Goal: Task Accomplishment & Management: Use online tool/utility

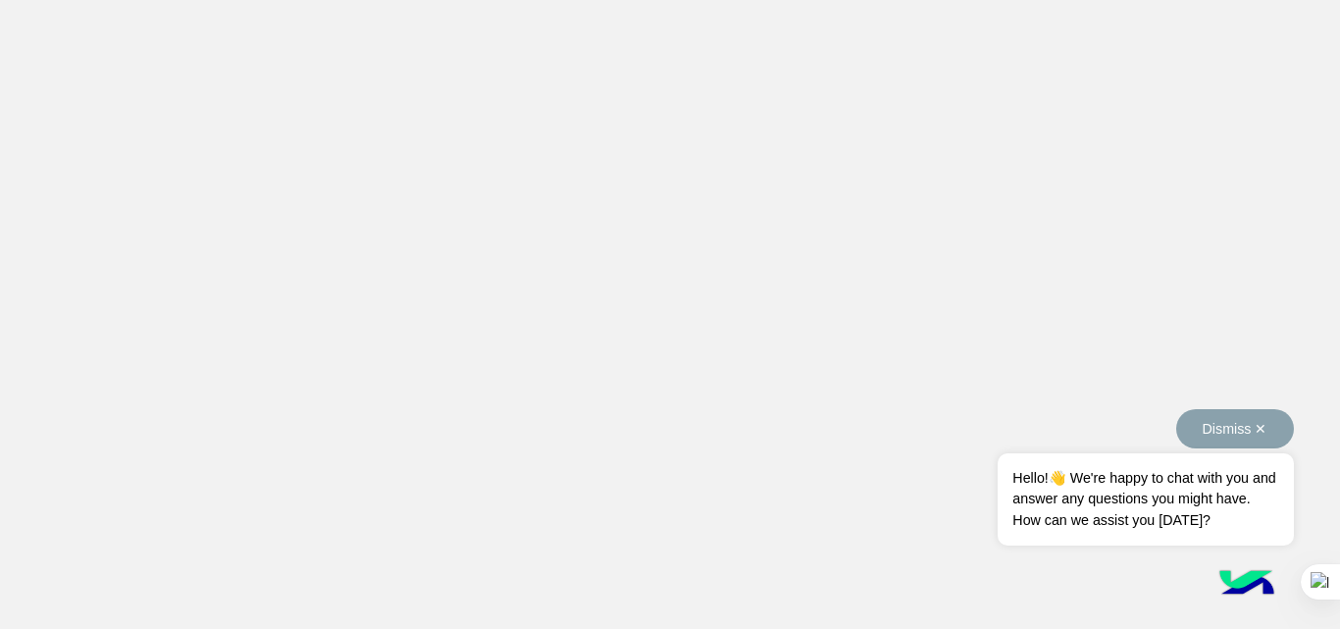
click at [1267, 428] on button "Dismiss ✕" at bounding box center [1235, 428] width 118 height 39
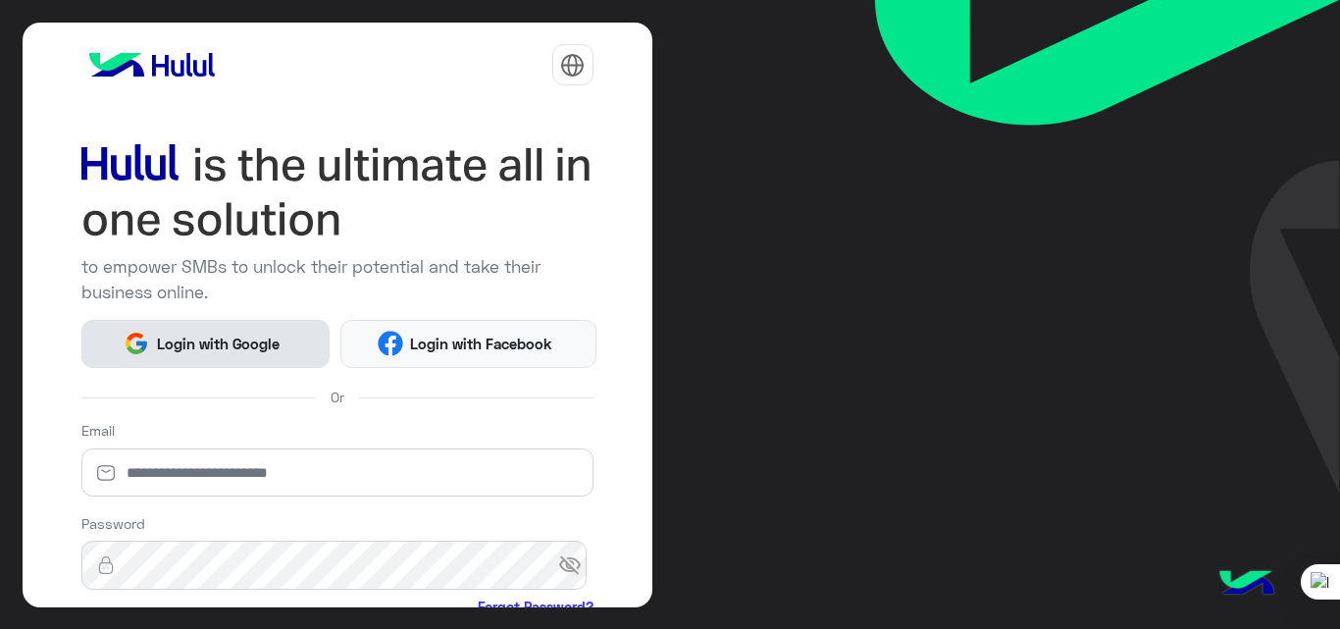
click at [257, 350] on span "Login with Google" at bounding box center [217, 344] width 137 height 23
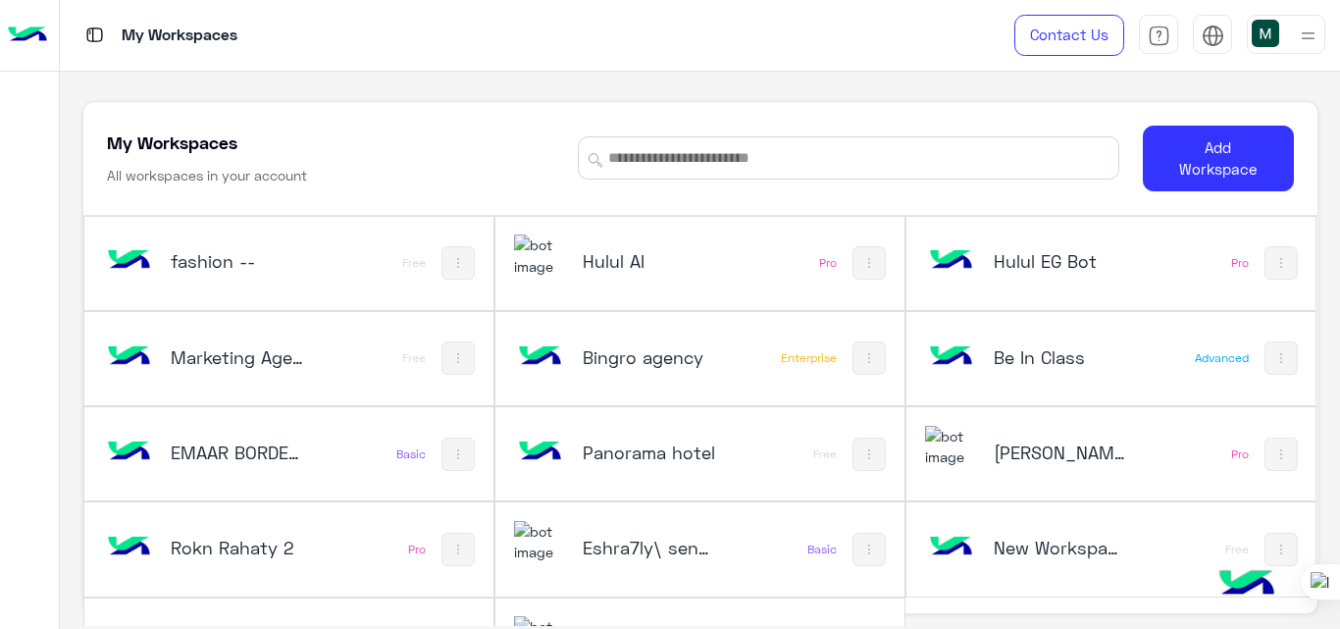
click at [603, 269] on h5 "Hulul AI" at bounding box center [650, 261] width 134 height 24
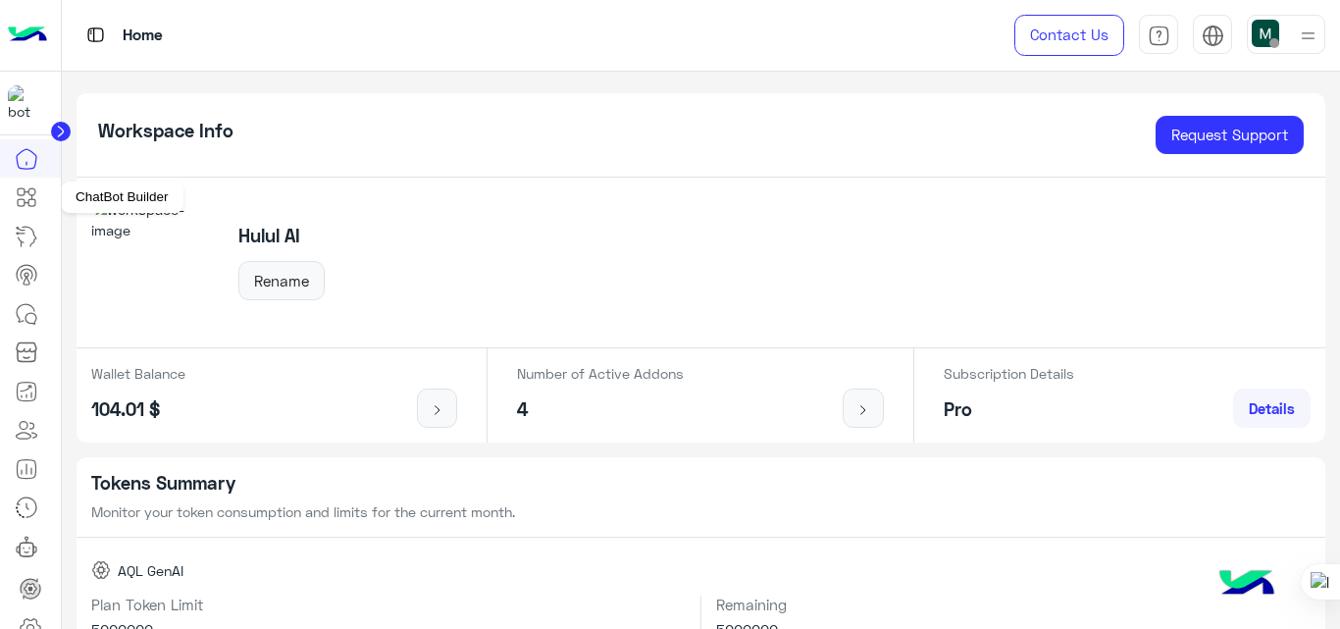
click at [29, 191] on icon at bounding box center [27, 197] width 24 height 24
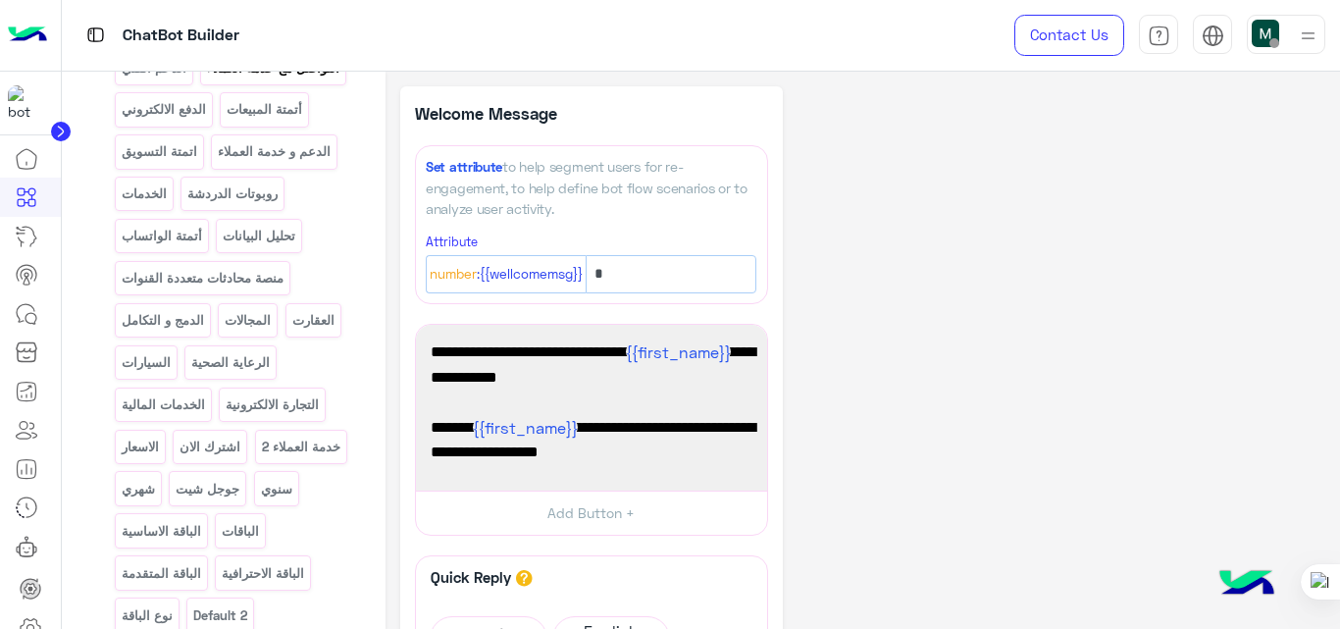
scroll to position [410, 0]
click at [26, 315] on icon at bounding box center [31, 318] width 11 height 11
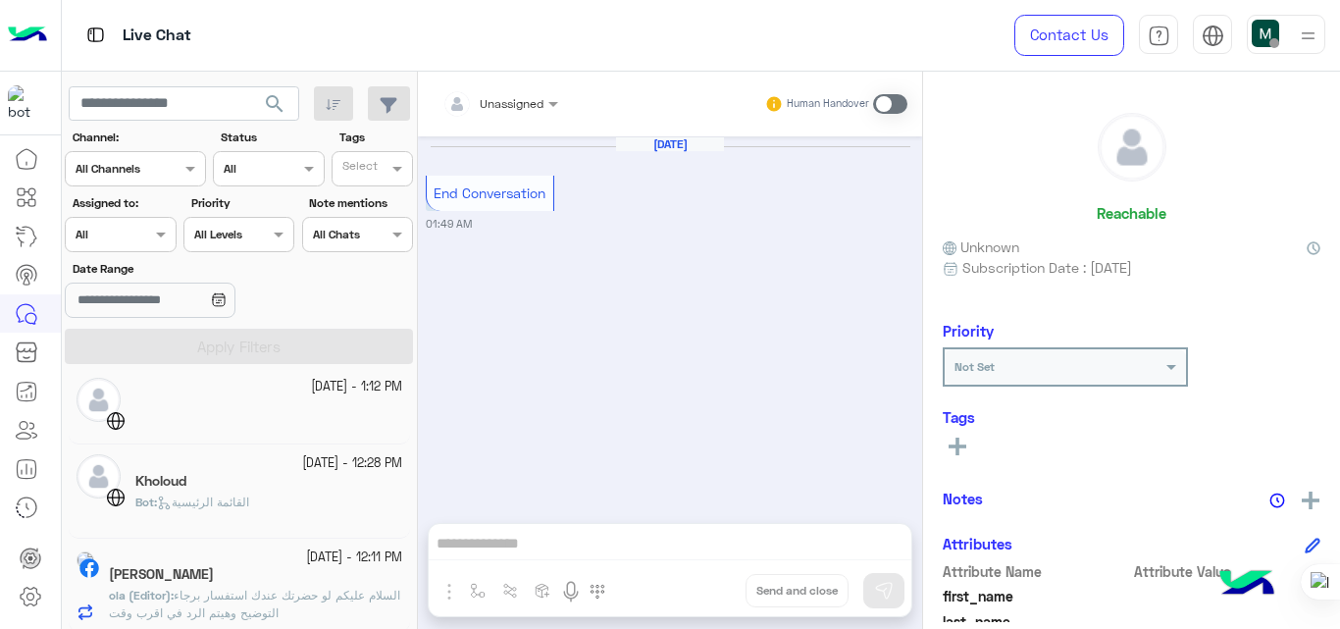
scroll to position [463, 0]
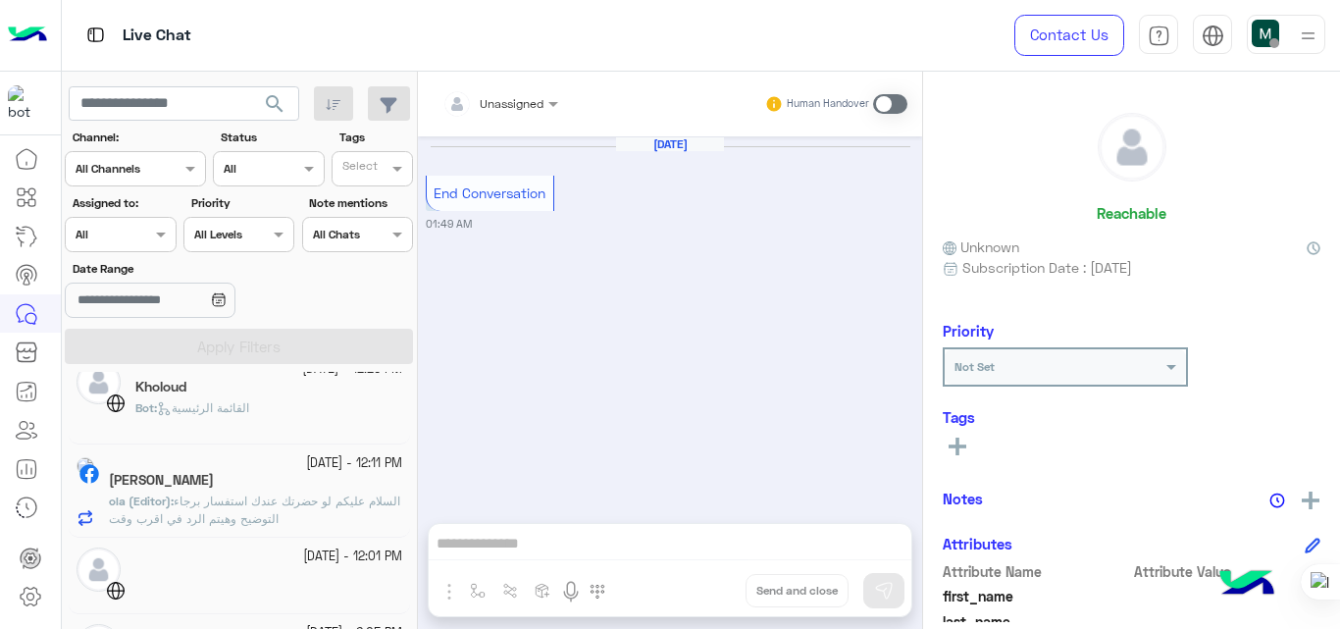
click at [244, 503] on span "السلام عليكم لو حضرتك عندك استفسار برجاء التوضيح وهيتم الرد في اقرب وقت" at bounding box center [254, 509] width 291 height 32
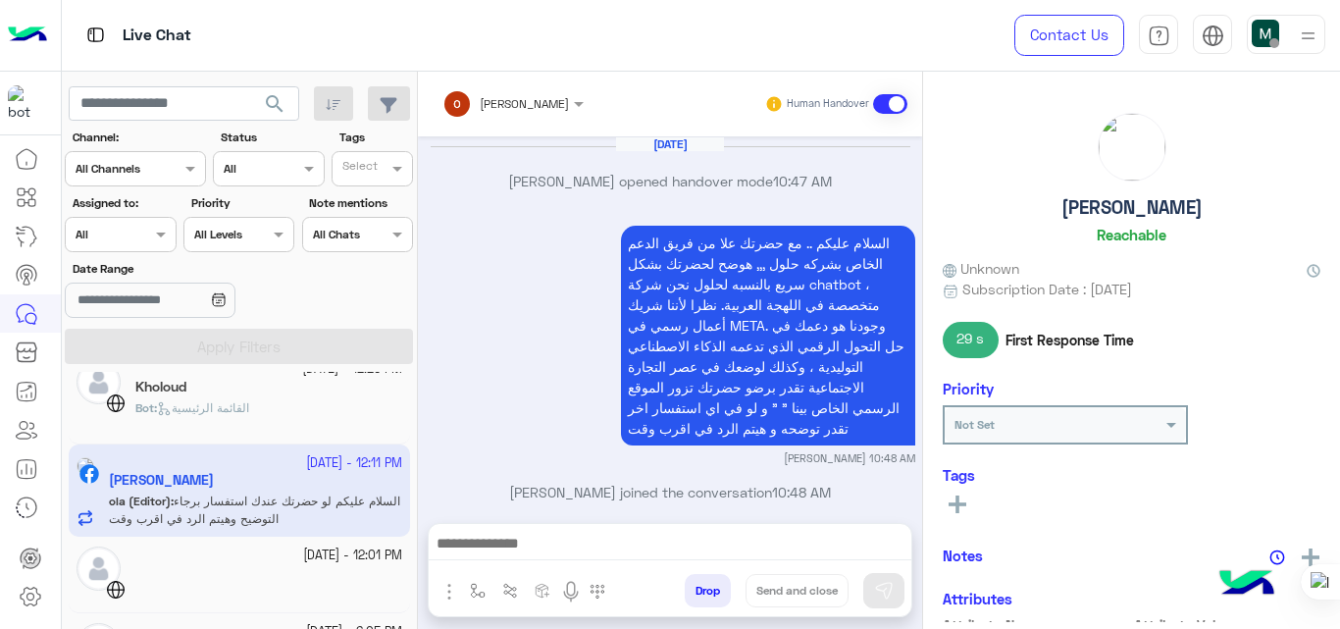
scroll to position [787, 0]
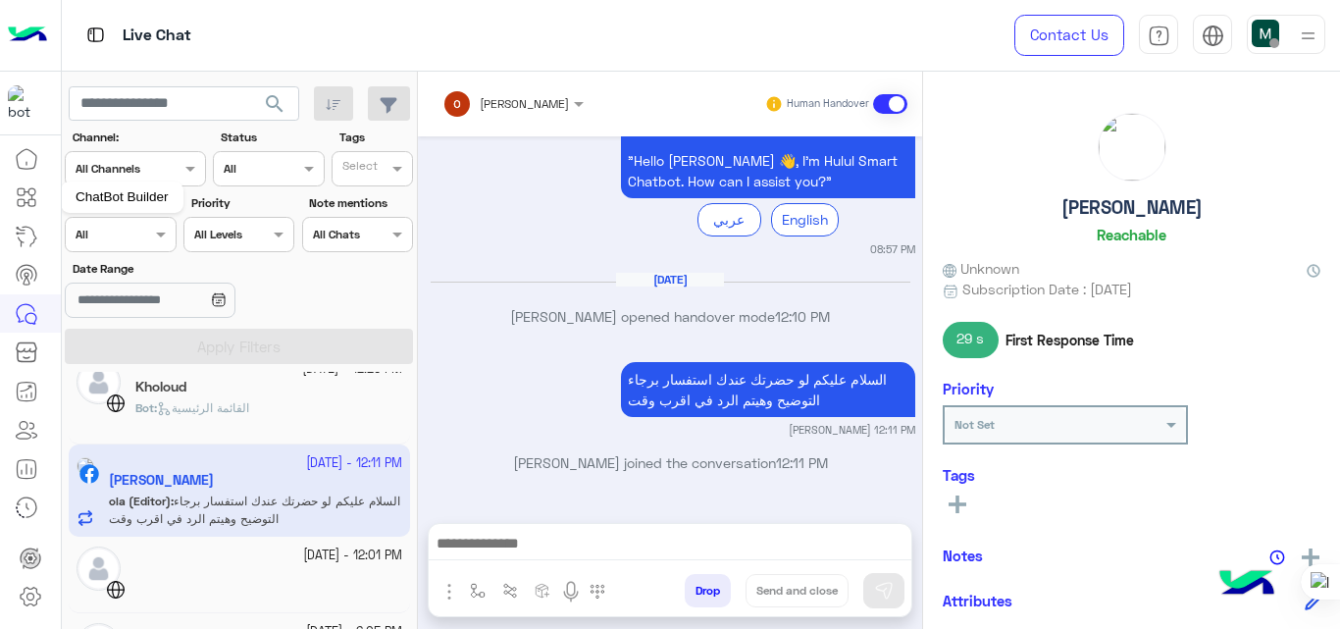
click at [26, 187] on icon at bounding box center [27, 197] width 24 height 24
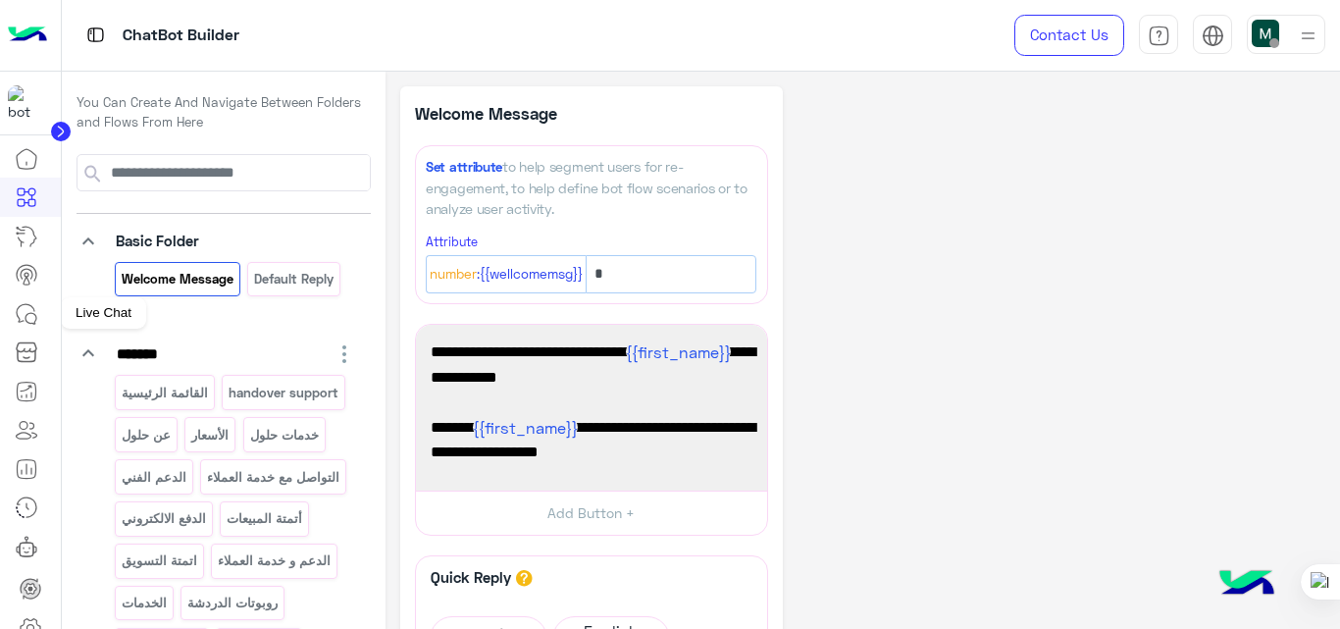
click at [25, 320] on icon at bounding box center [27, 314] width 24 height 24
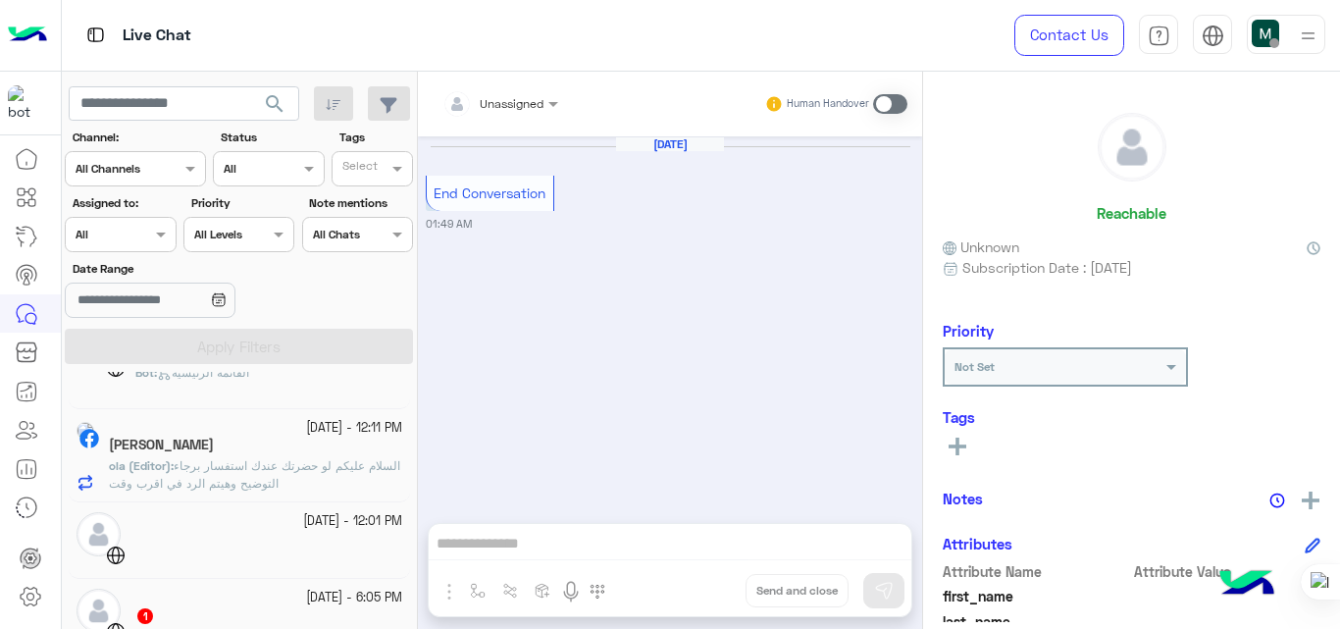
scroll to position [499, 0]
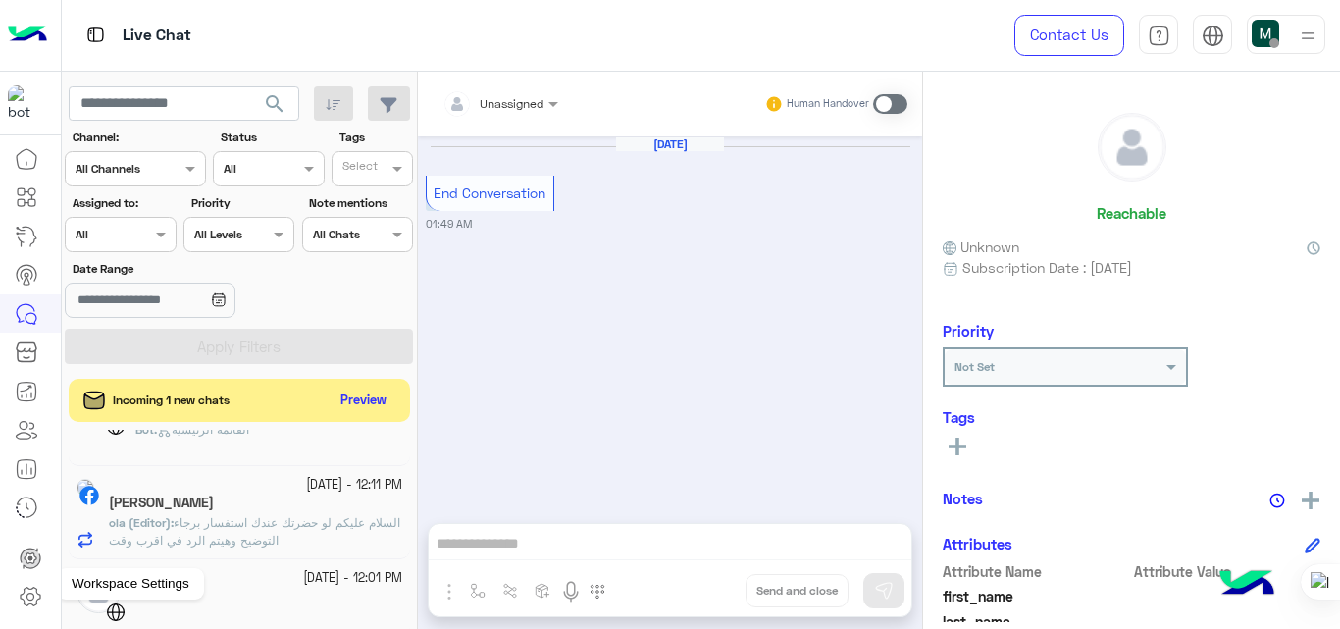
click at [34, 592] on icon at bounding box center [31, 597] width 24 height 24
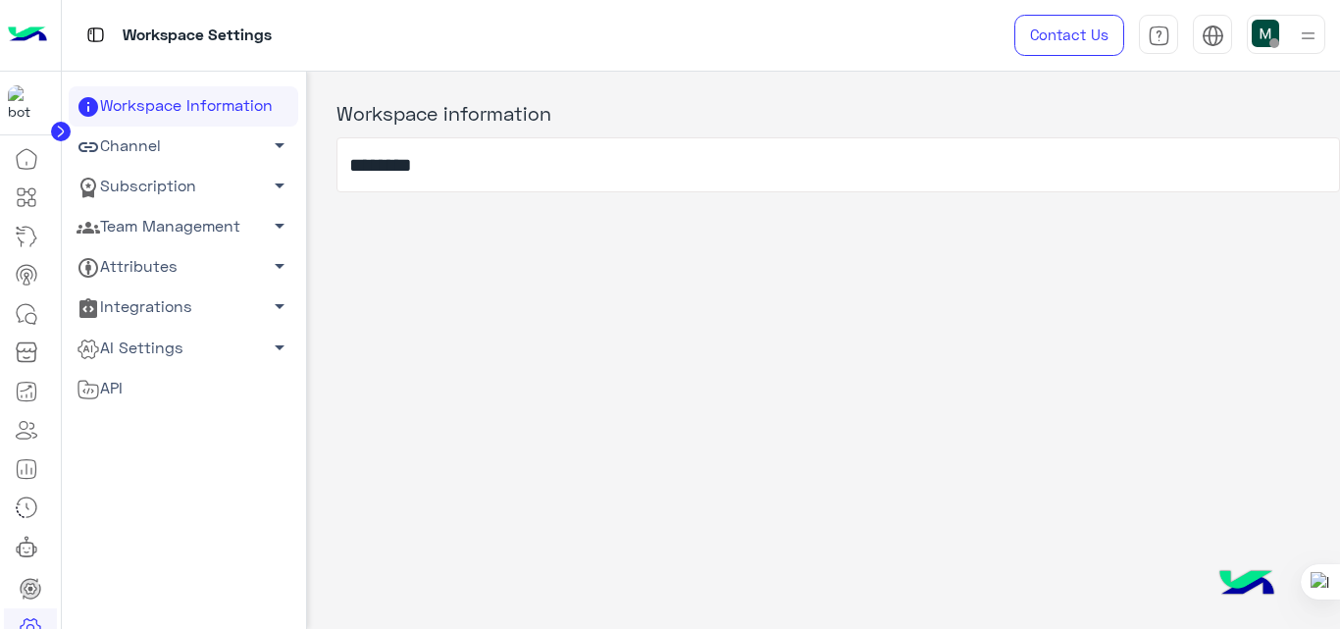
click at [158, 155] on link "Channel arrow_drop_down" at bounding box center [184, 147] width 230 height 40
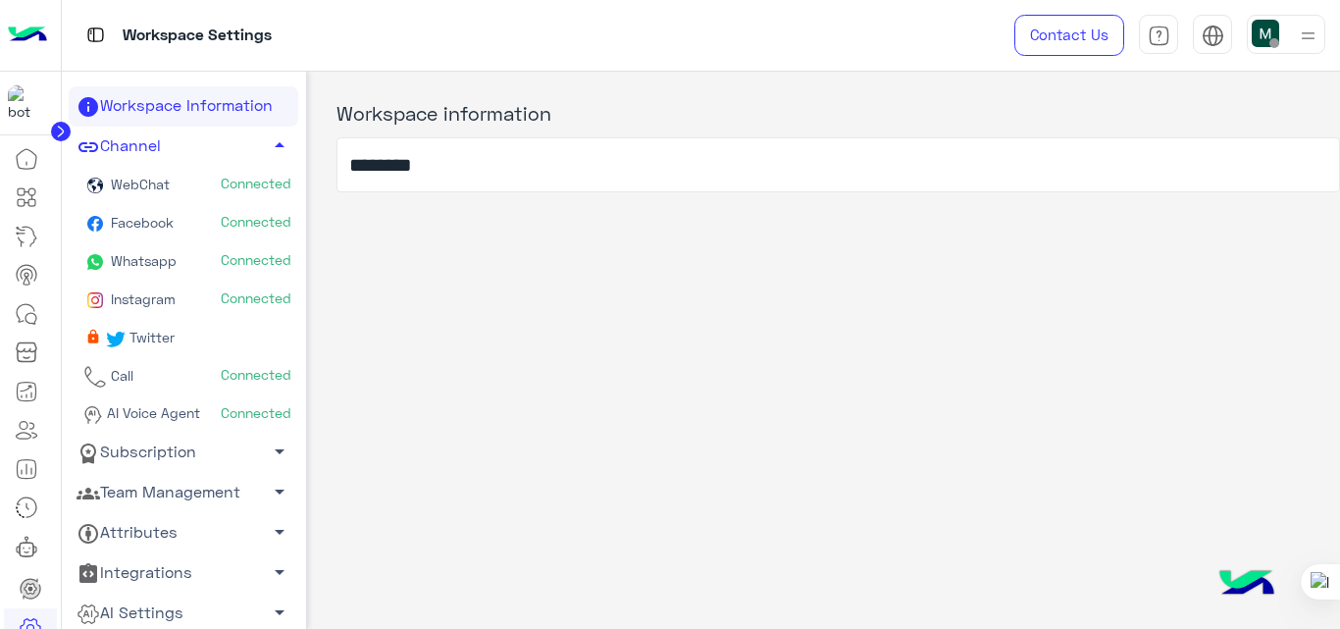
click at [177, 222] on link "Facebook Connected" at bounding box center [184, 224] width 230 height 38
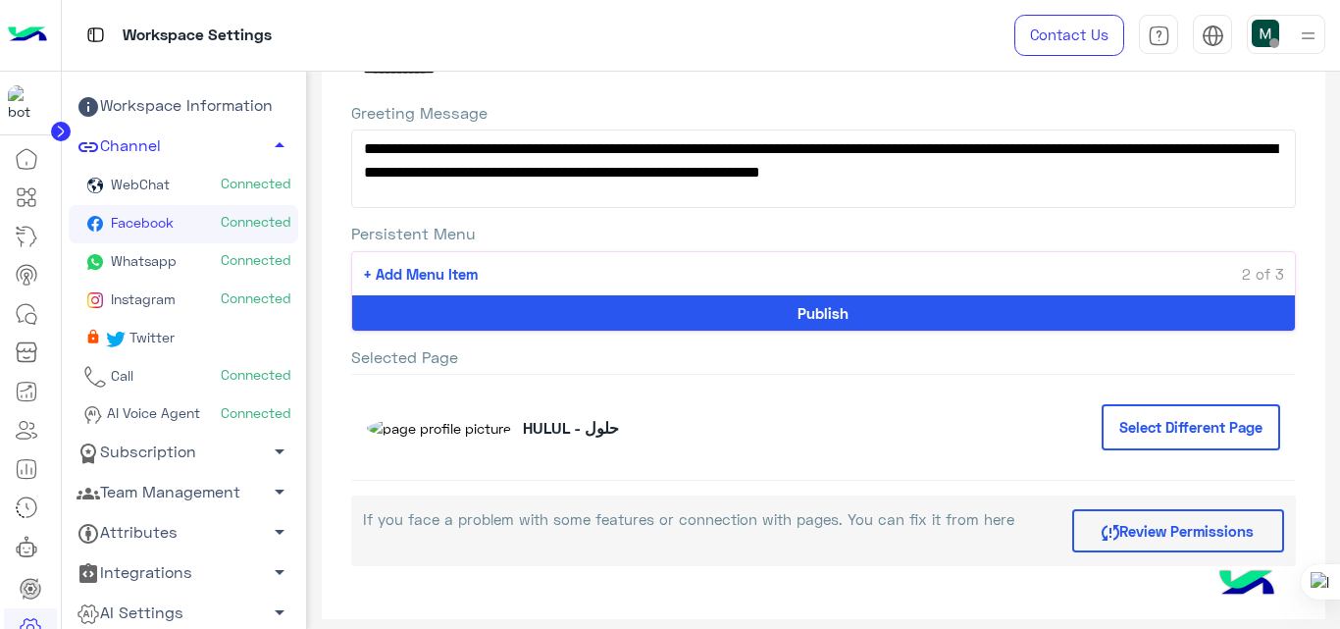
scroll to position [155, 0]
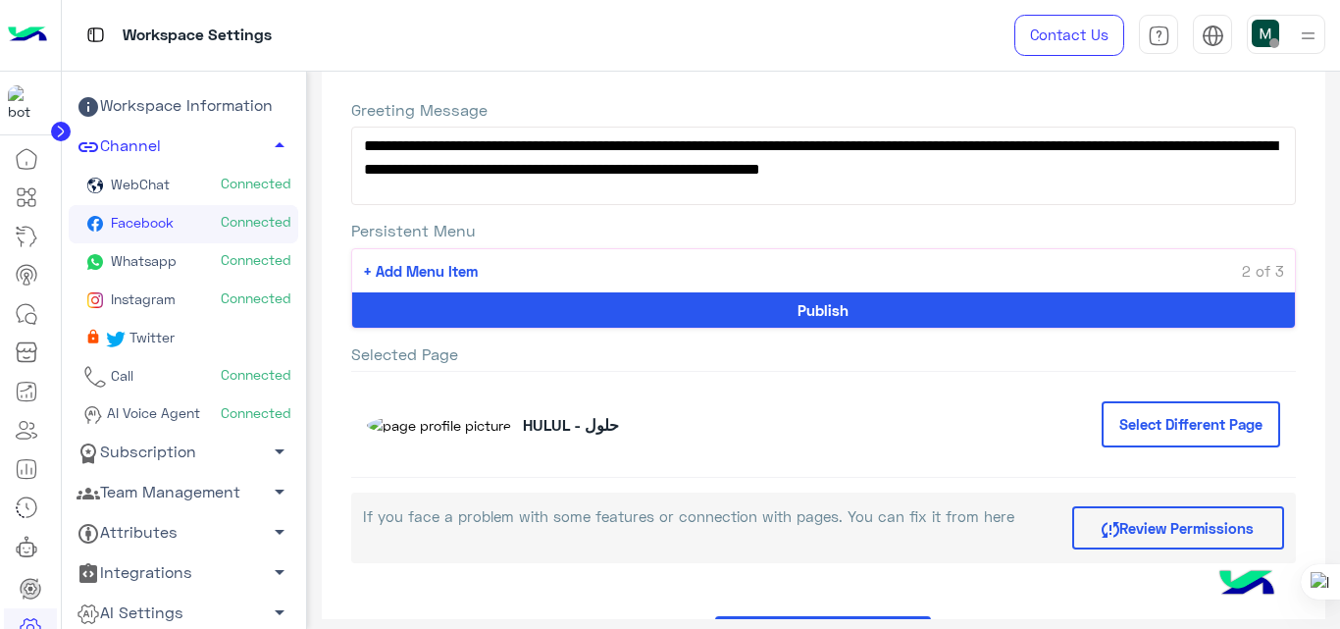
click at [912, 106] on label "Greeting Message" at bounding box center [824, 109] width 946 height 21
click at [912, 127] on textarea "**********" at bounding box center [824, 166] width 946 height 78
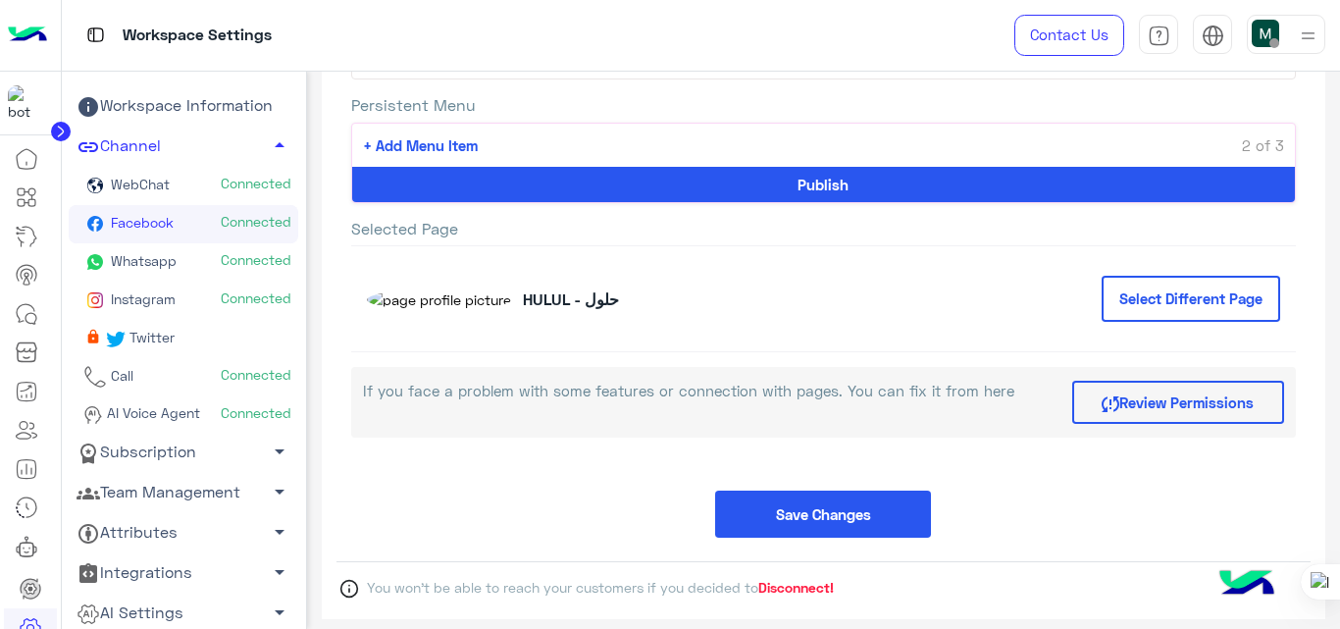
scroll to position [302, 0]
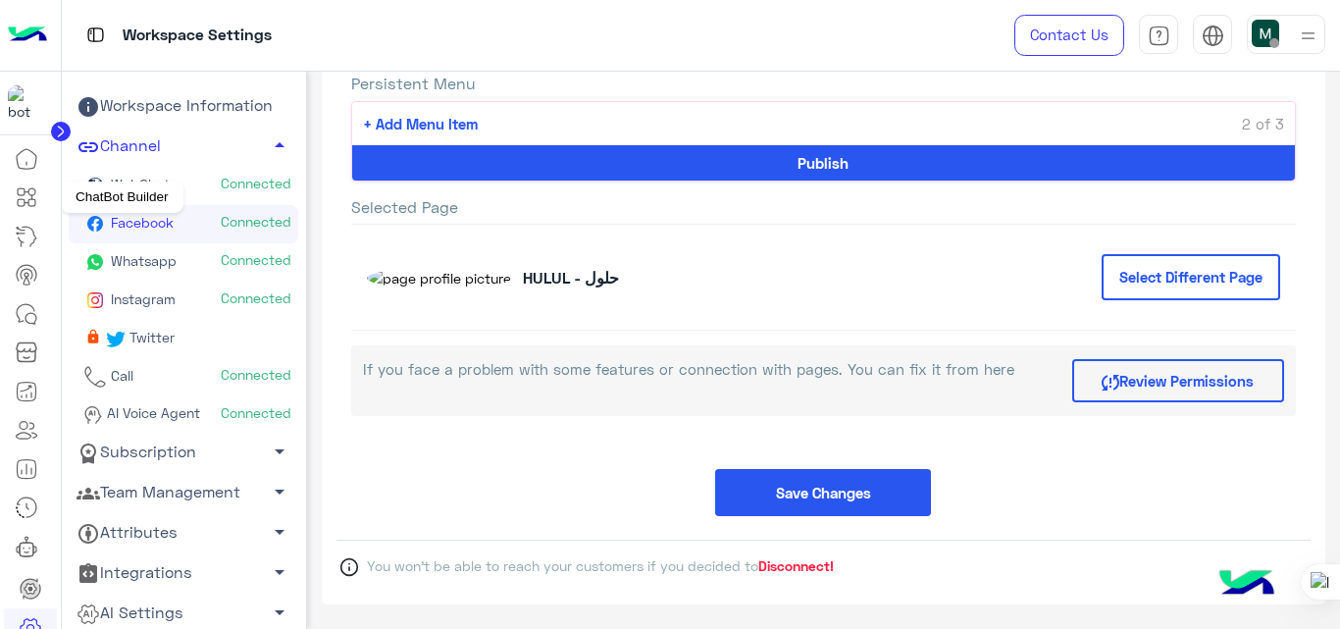
click at [30, 187] on icon at bounding box center [27, 197] width 24 height 24
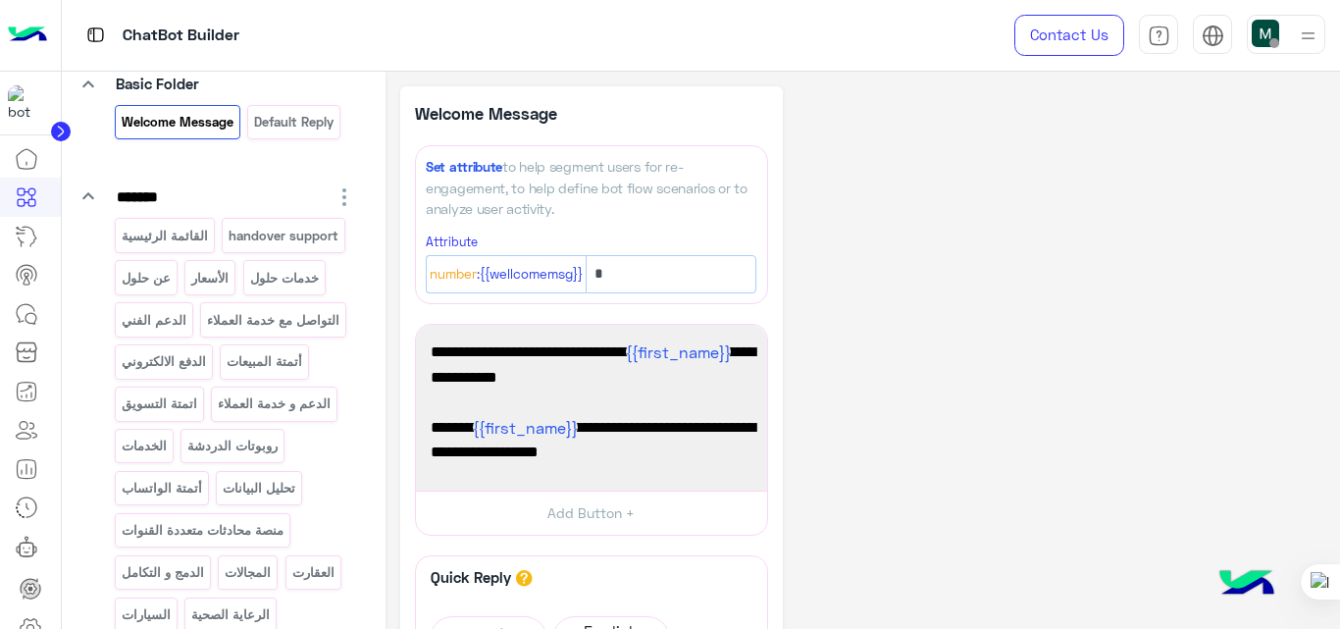
scroll to position [144, 0]
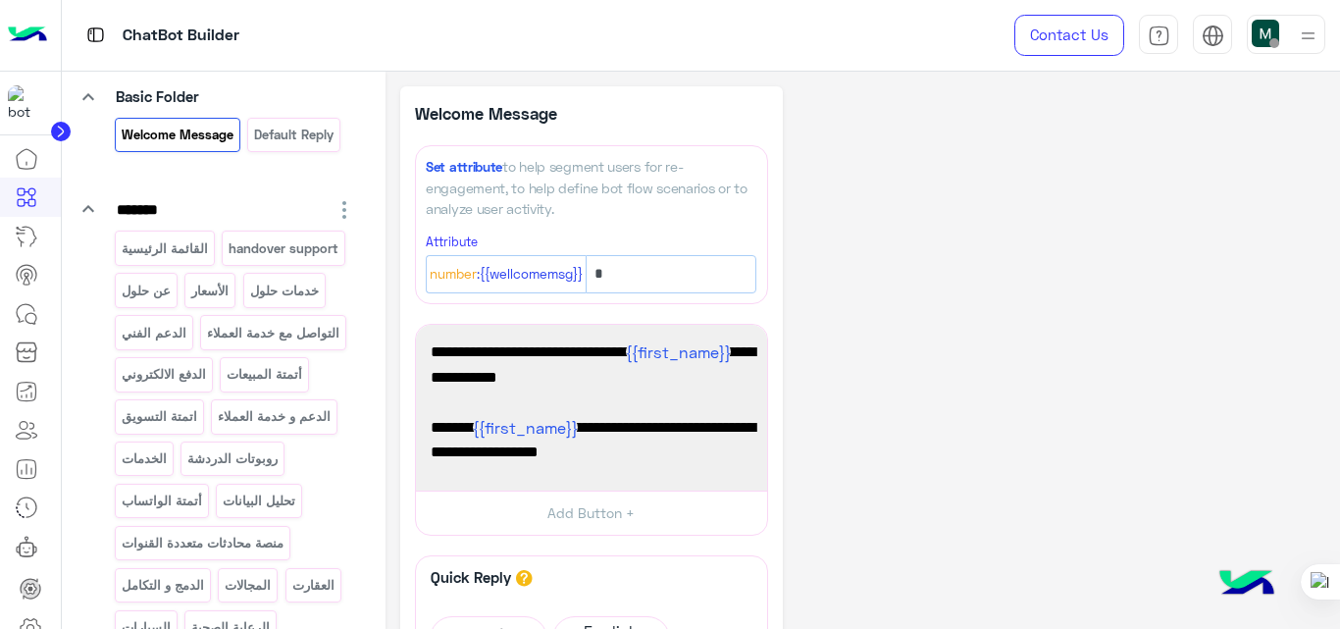
click at [189, 391] on div "الدفع الالكتروني" at bounding box center [164, 374] width 98 height 34
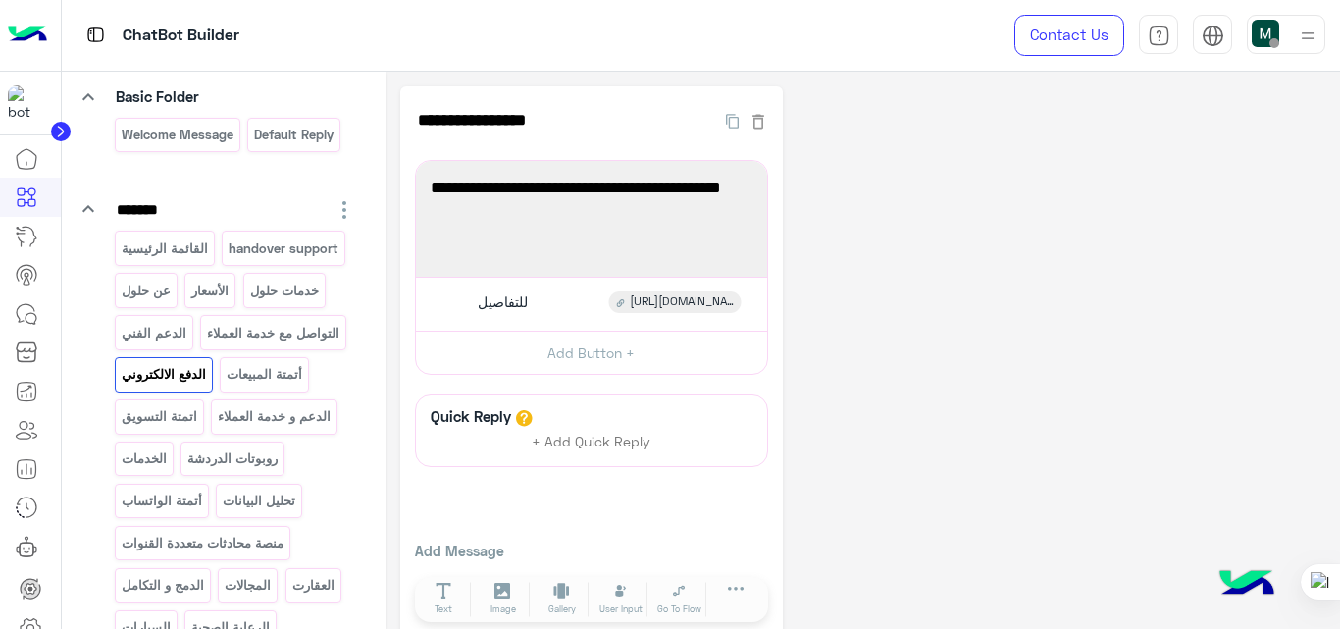
click at [181, 248] on p "القائمة الرئيسية" at bounding box center [164, 248] width 89 height 23
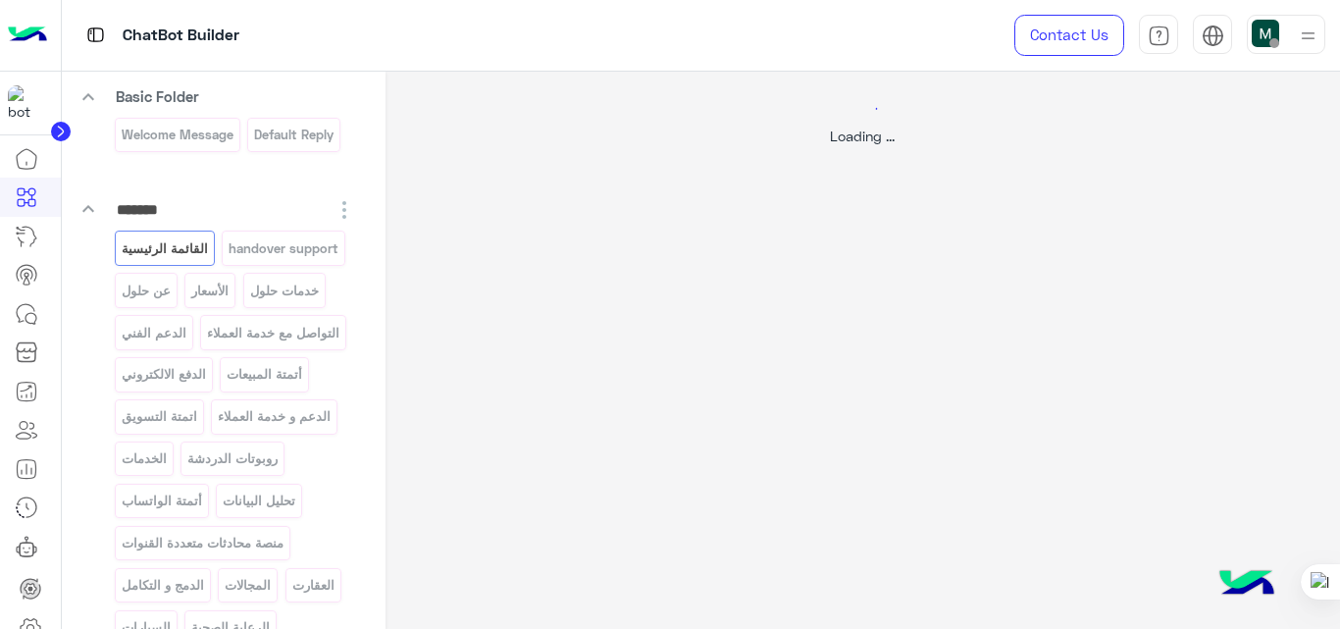
select select "*"
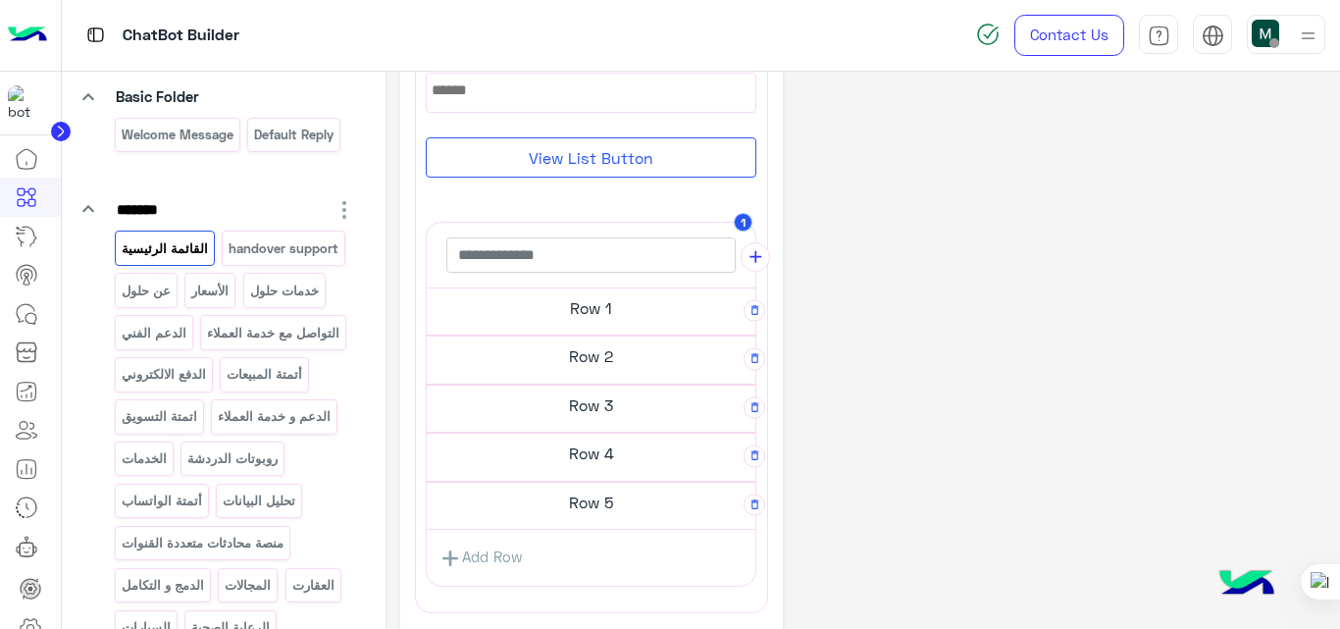
click at [597, 313] on h5 "Row 1" at bounding box center [591, 307] width 329 height 39
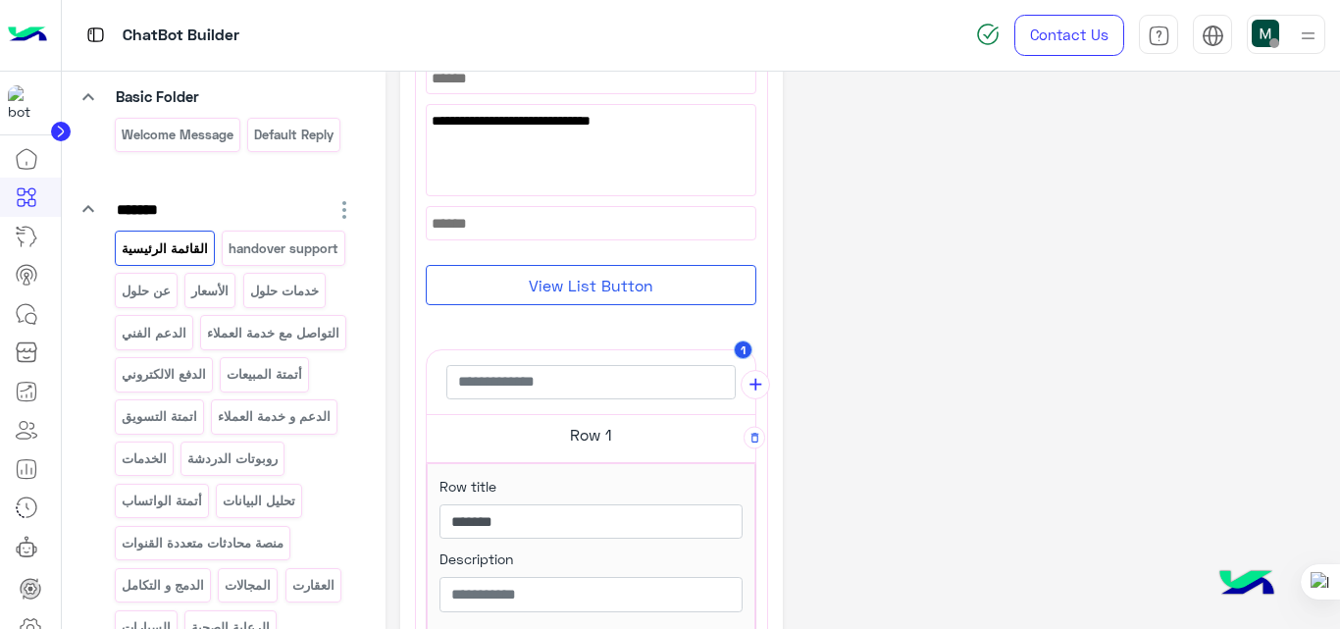
scroll to position [483, 0]
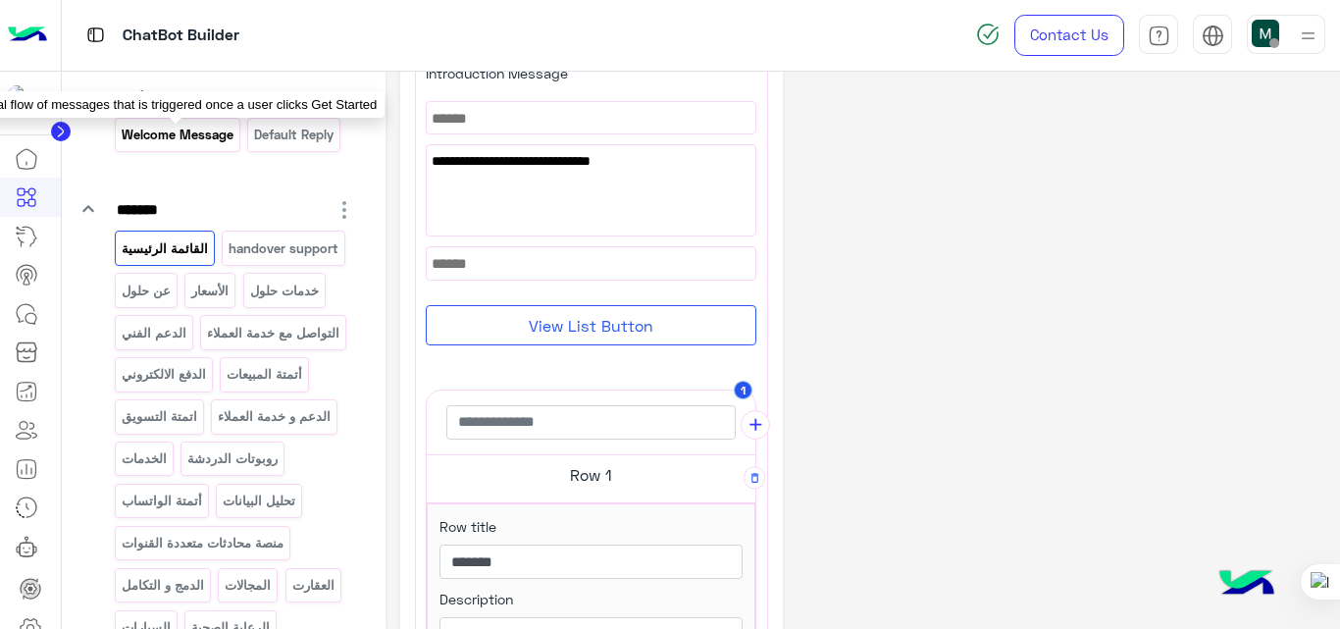
click at [171, 129] on p "Welcome Message" at bounding box center [177, 135] width 115 height 23
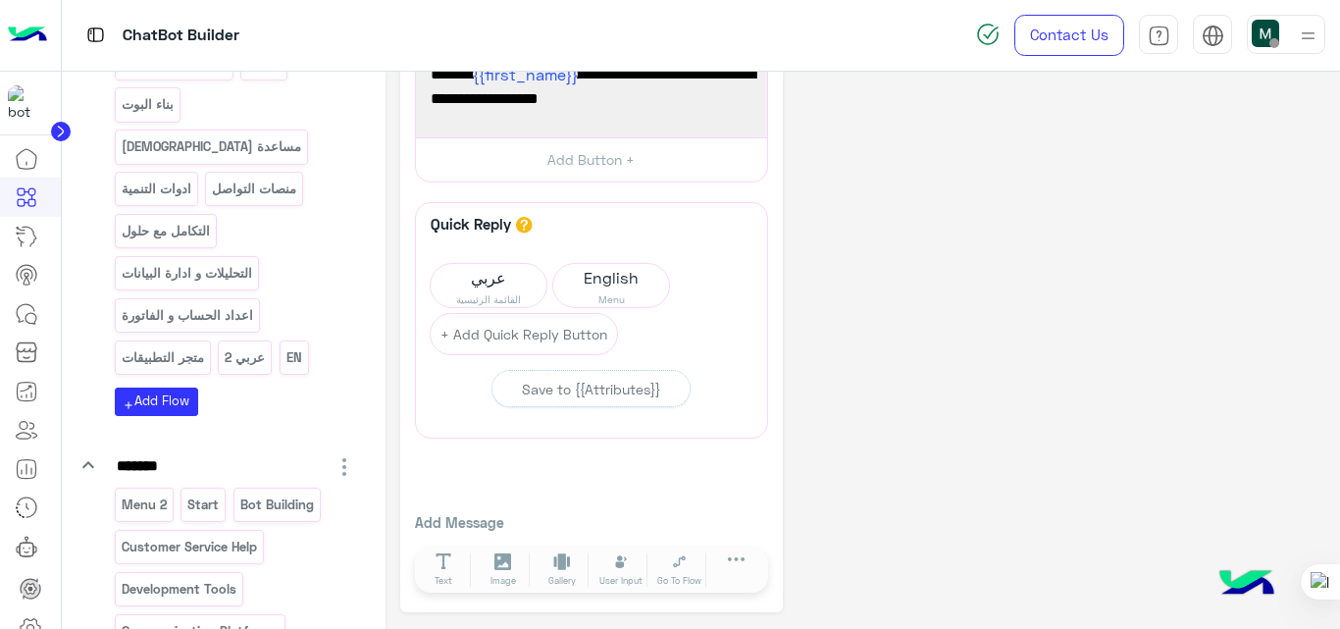
scroll to position [1997, 0]
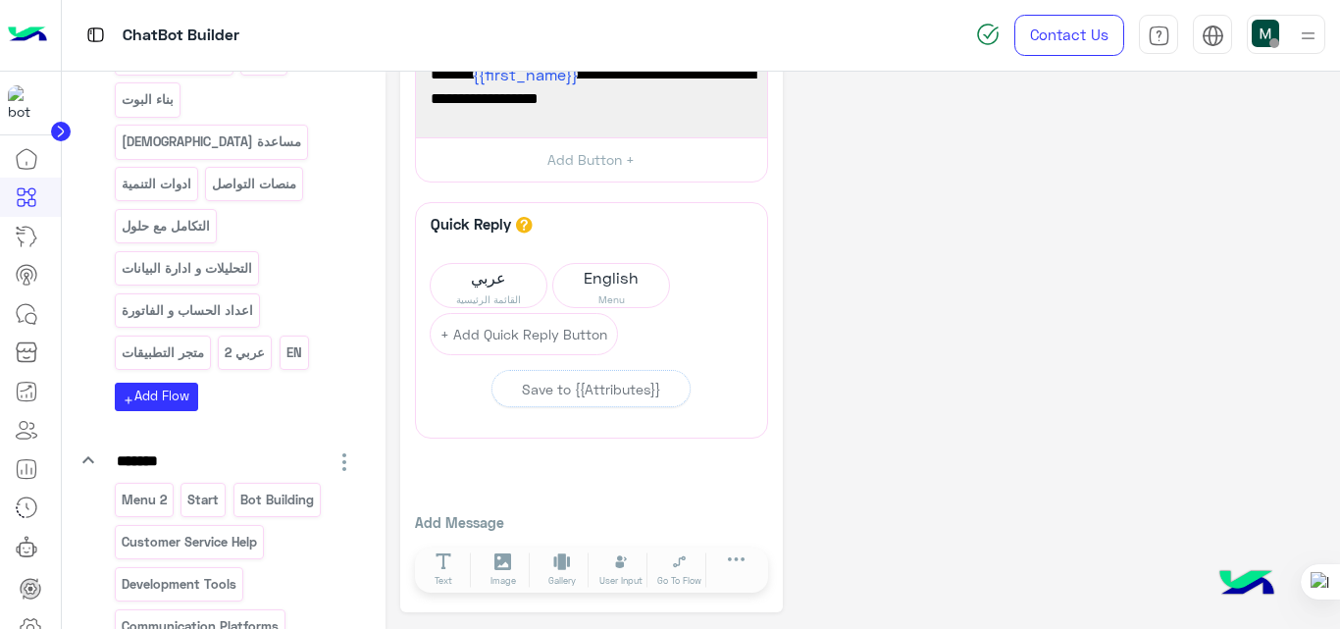
click at [200, 70] on p "القائمة الرئيسية FB" at bounding box center [174, 58] width 108 height 23
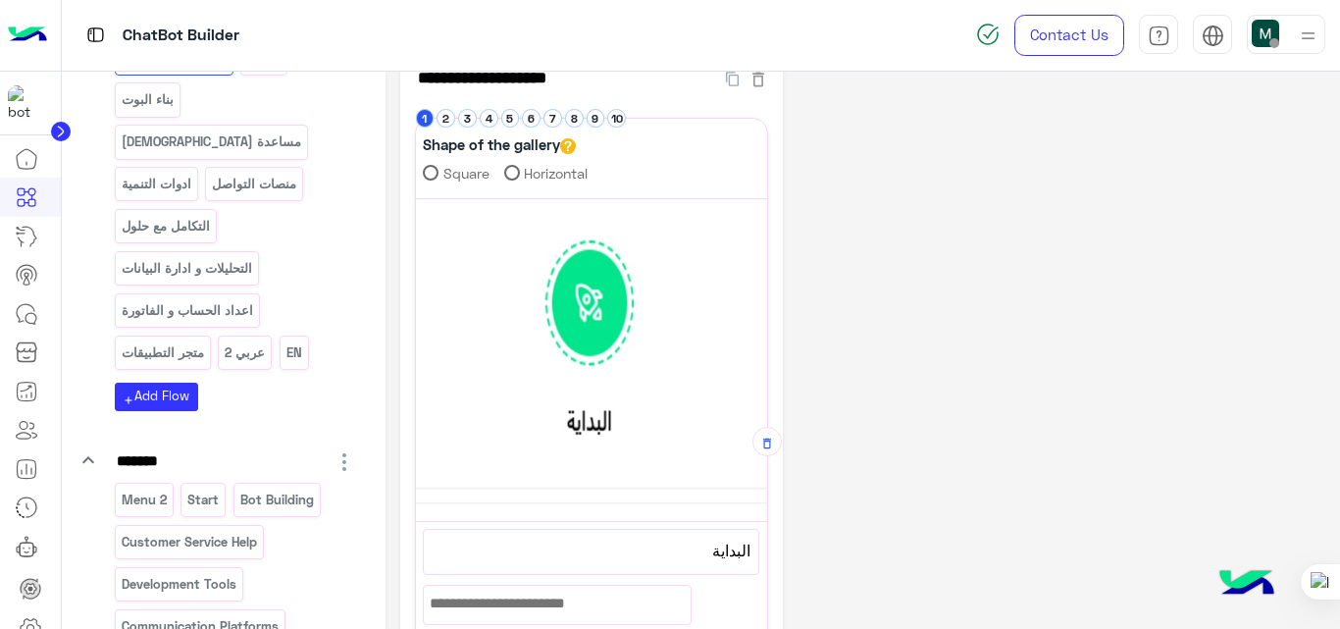
scroll to position [44, 0]
click at [445, 117] on button "2" at bounding box center [445, 116] width 19 height 19
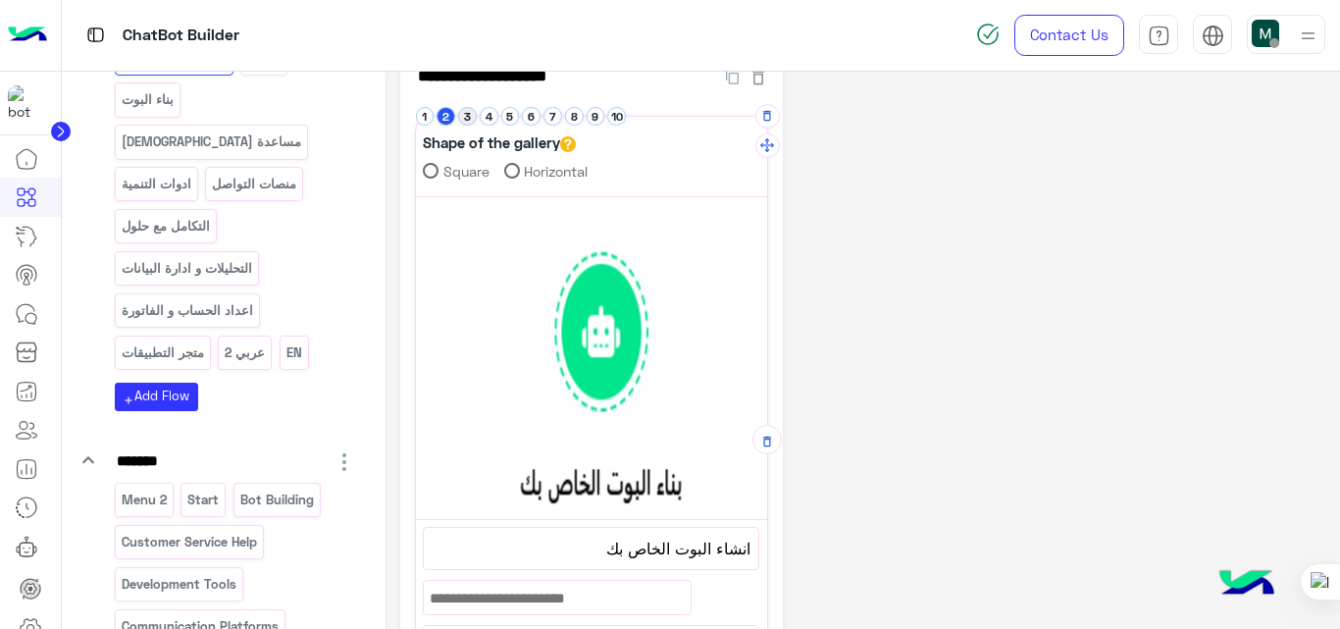
click at [472, 118] on button "3" at bounding box center [467, 116] width 19 height 19
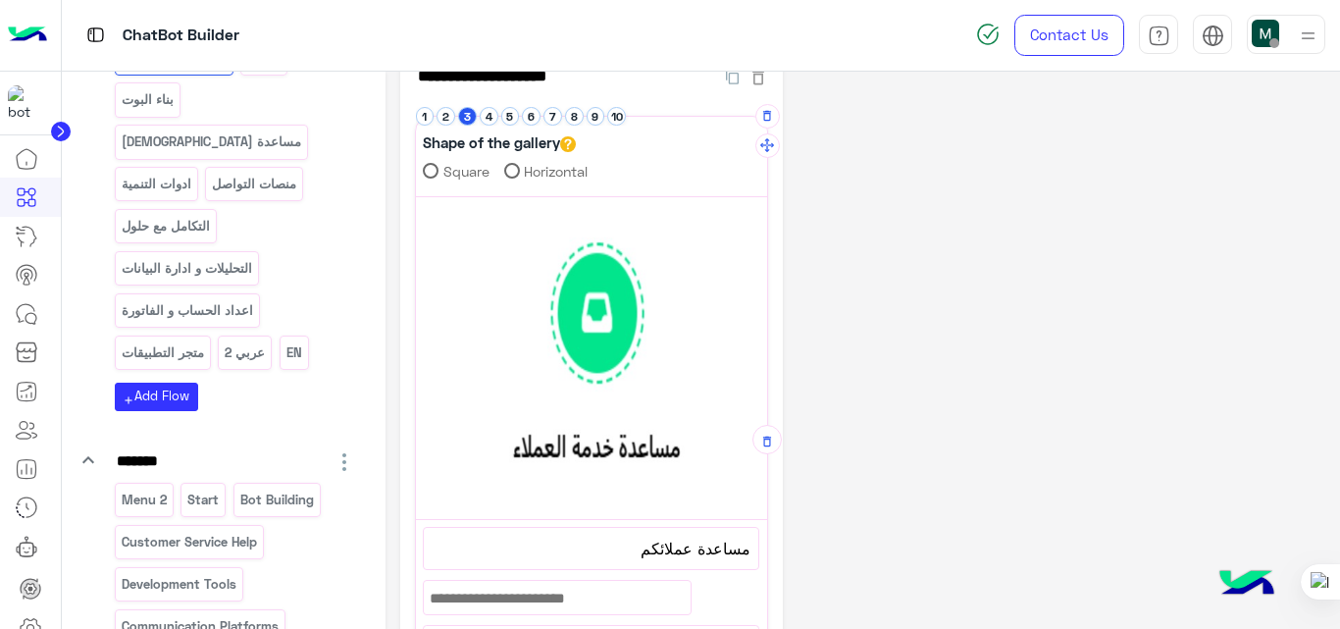
click at [501, 121] on li "5" at bounding box center [512, 116] width 22 height 19
click at [490, 121] on button "4" at bounding box center [489, 116] width 19 height 19
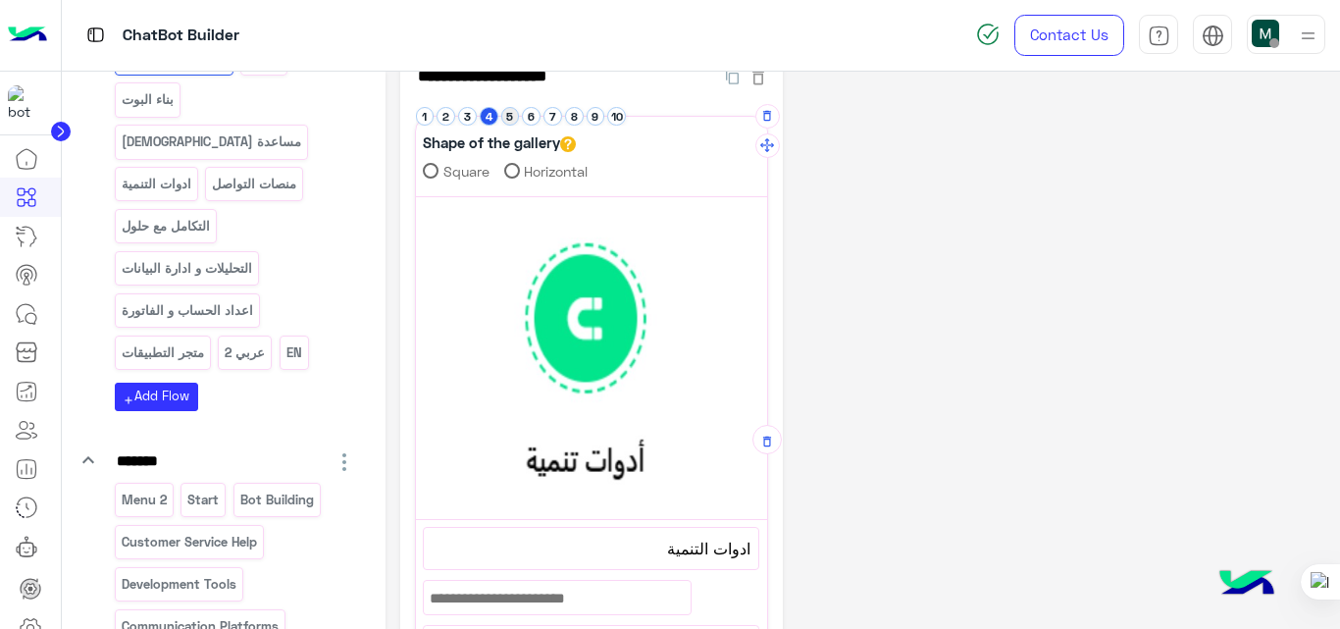
click at [510, 121] on button "5" at bounding box center [510, 116] width 19 height 19
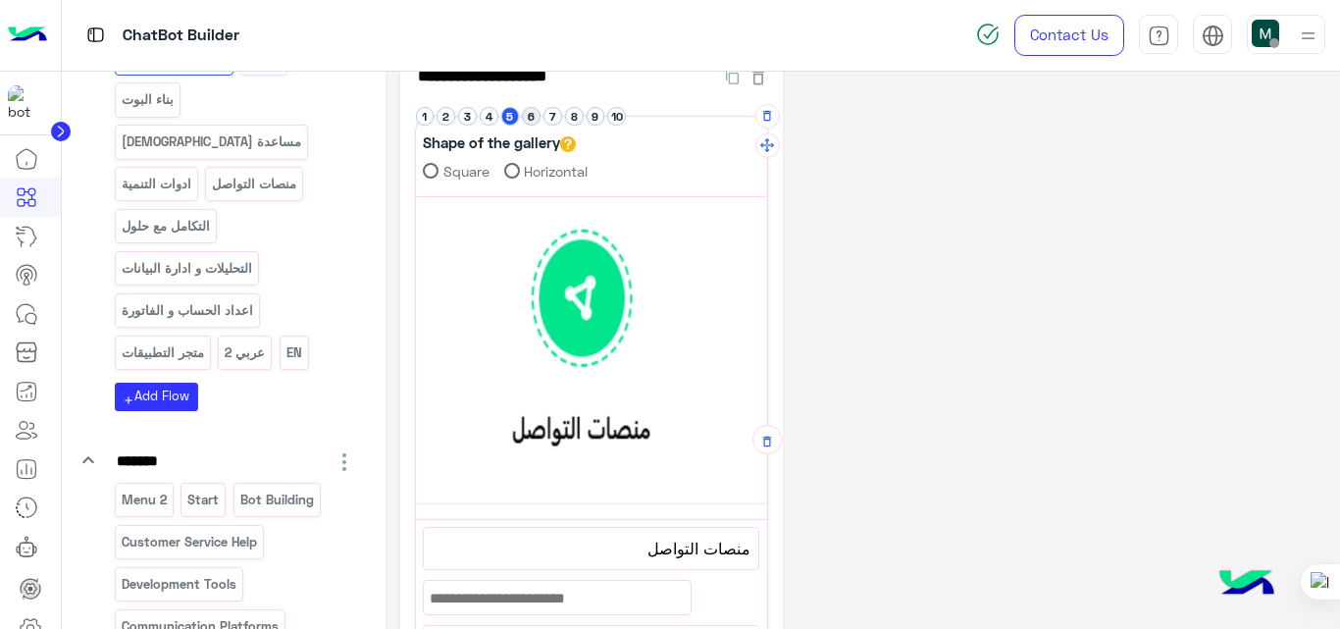
click at [537, 117] on button "6" at bounding box center [531, 116] width 19 height 19
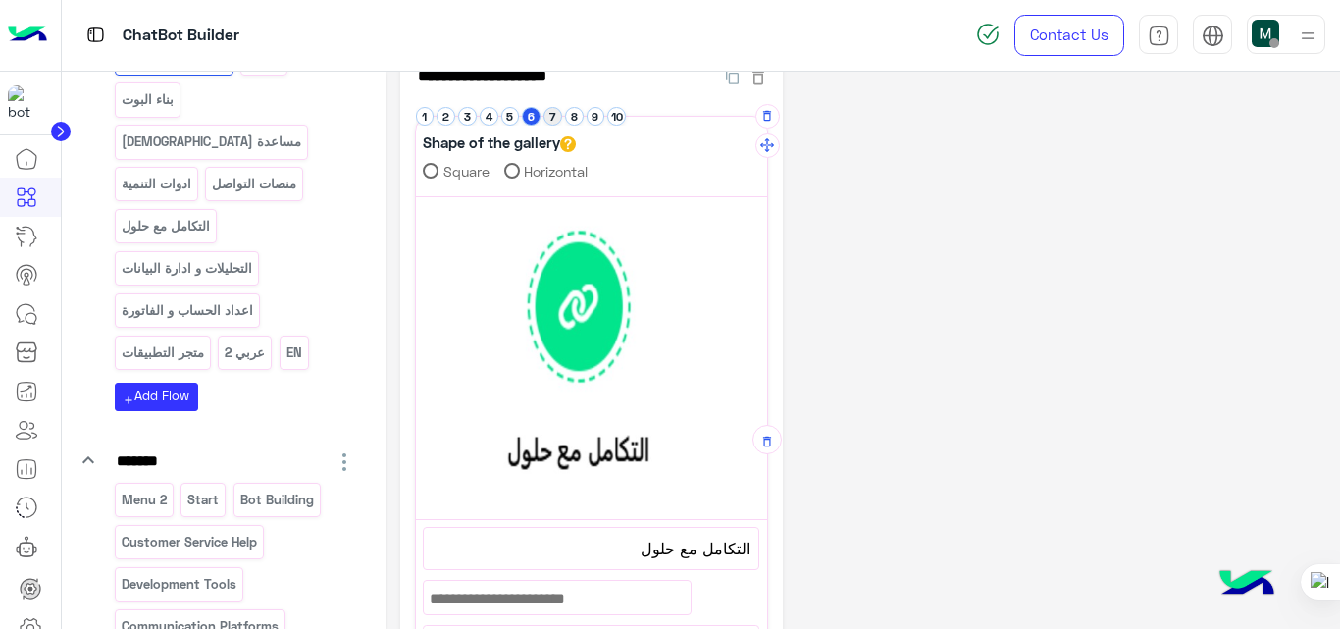
click at [548, 117] on button "7" at bounding box center [552, 116] width 19 height 19
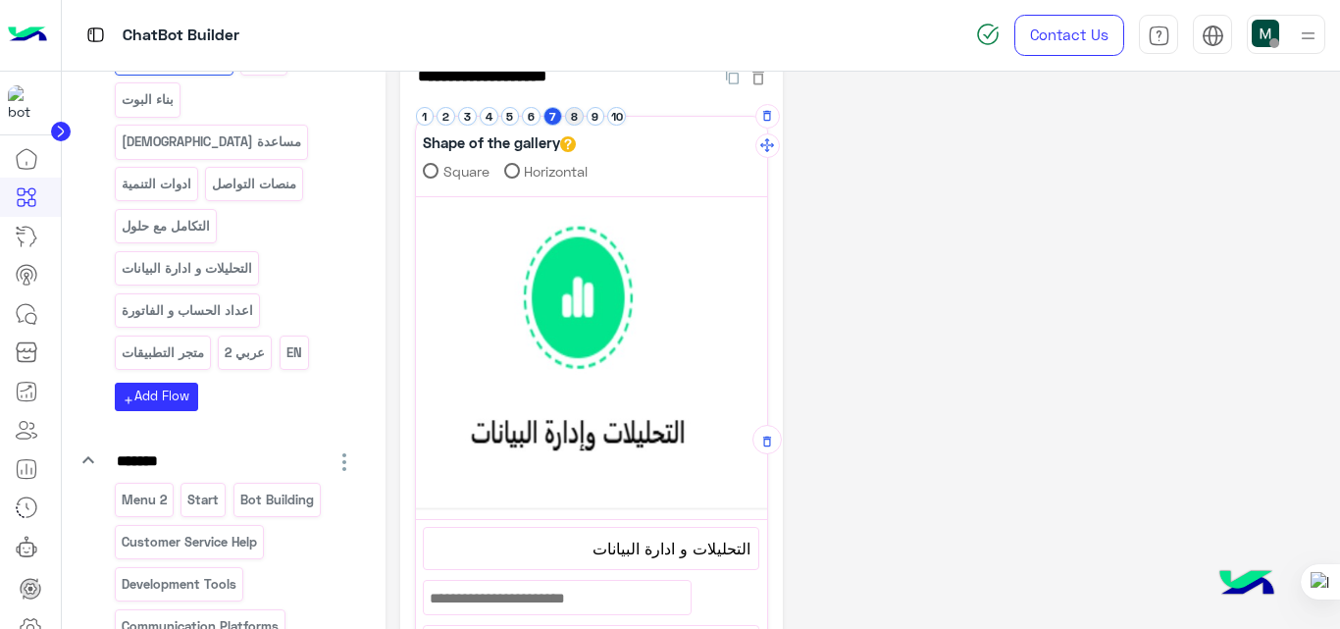
click at [575, 118] on button "8" at bounding box center [574, 116] width 19 height 19
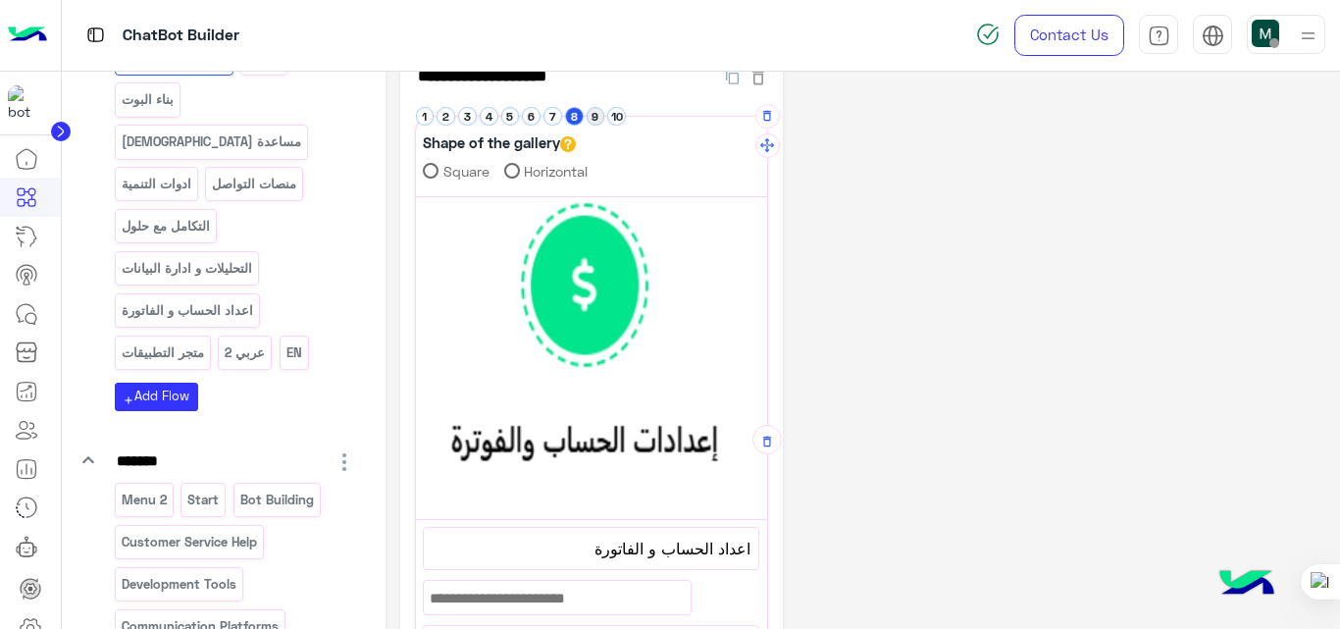
click at [596, 120] on button "9" at bounding box center [596, 116] width 19 height 19
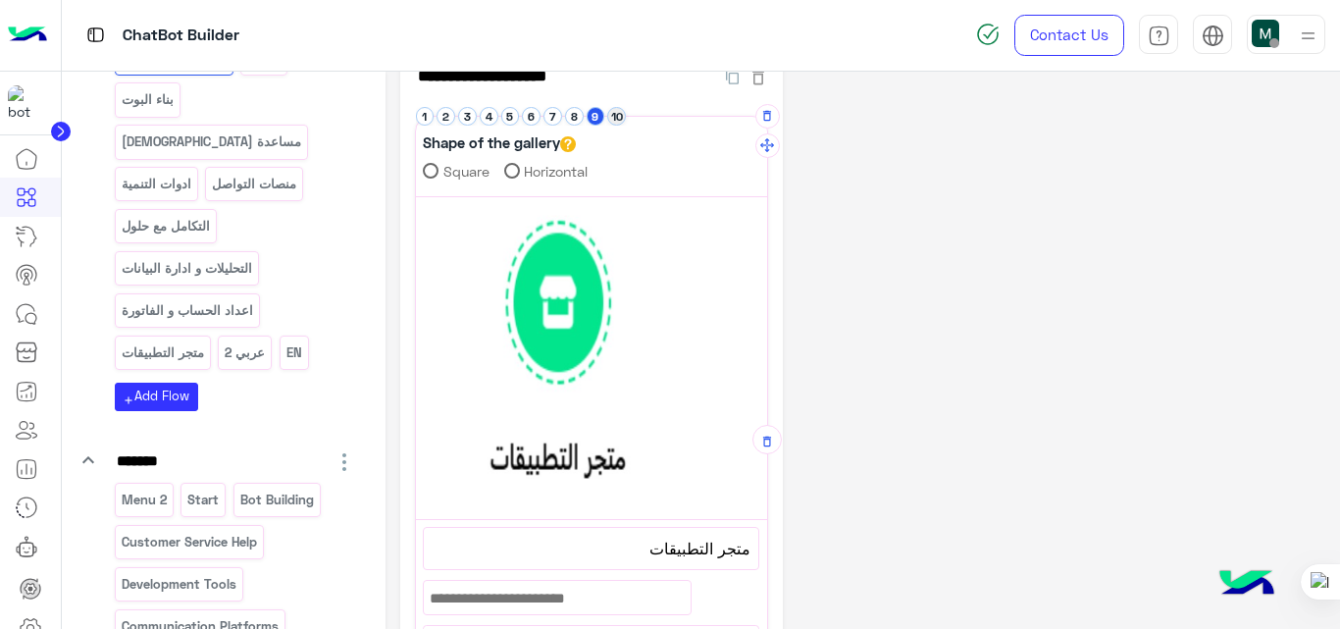
click at [615, 119] on button "10" at bounding box center [616, 116] width 19 height 19
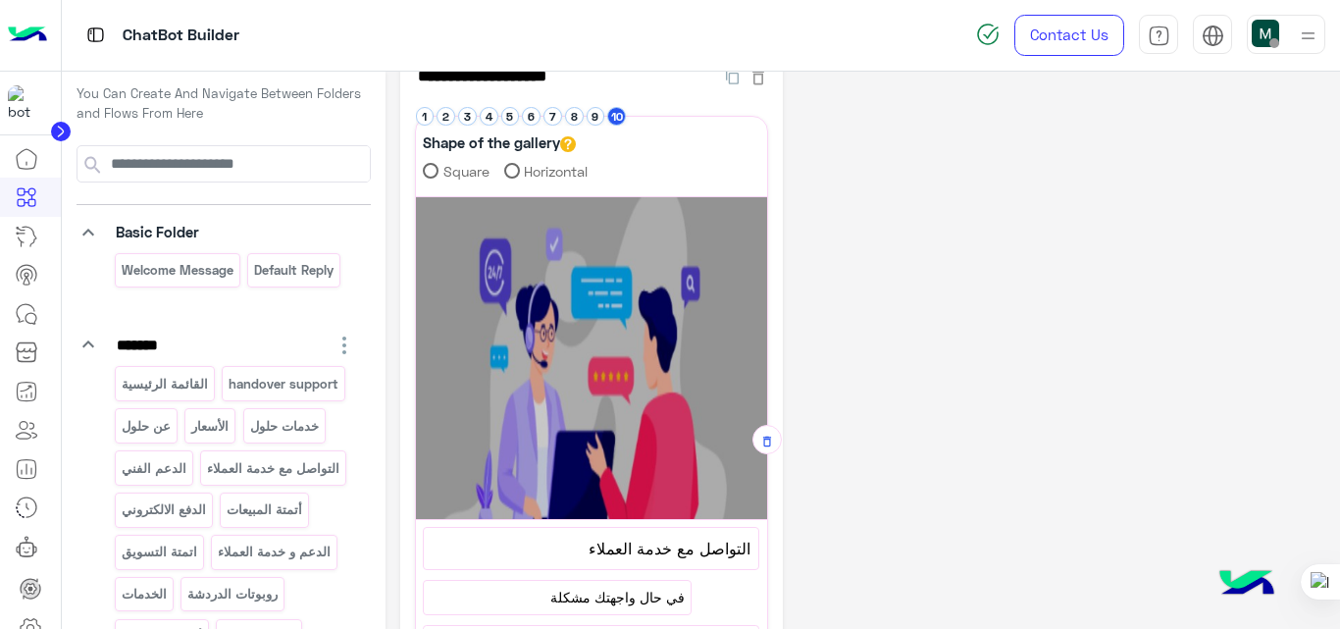
scroll to position [8, 0]
click at [195, 387] on p "القائمة الرئيسية" at bounding box center [164, 385] width 89 height 23
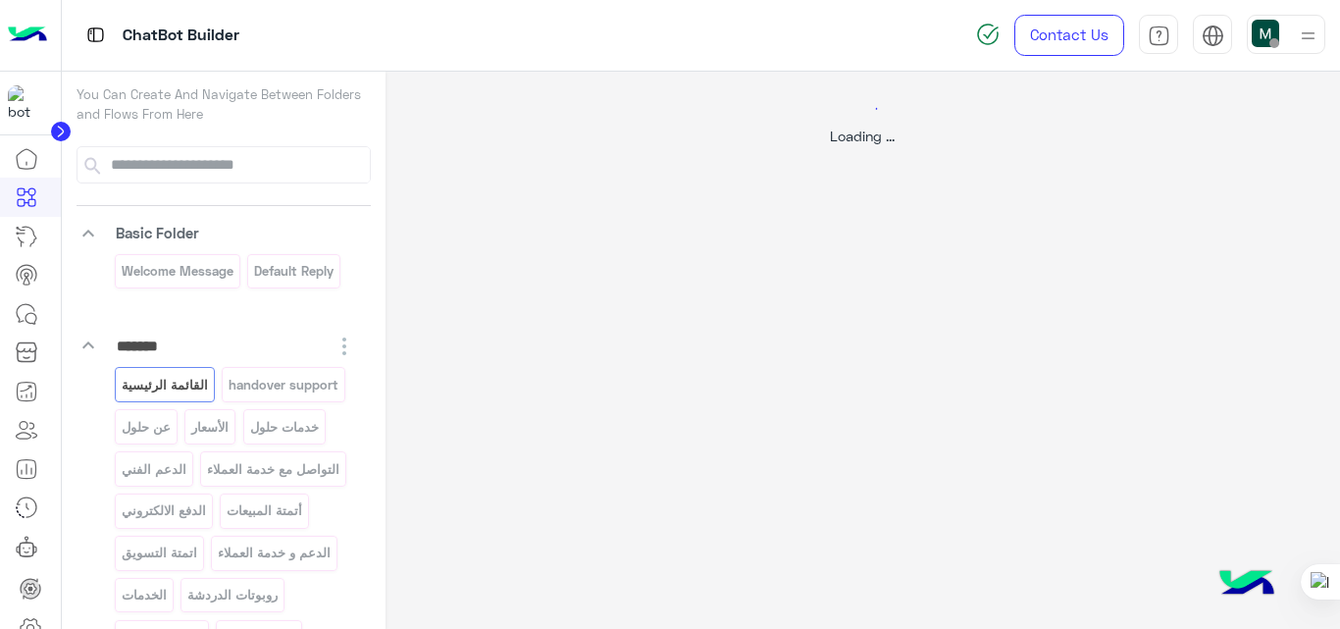
select select "*"
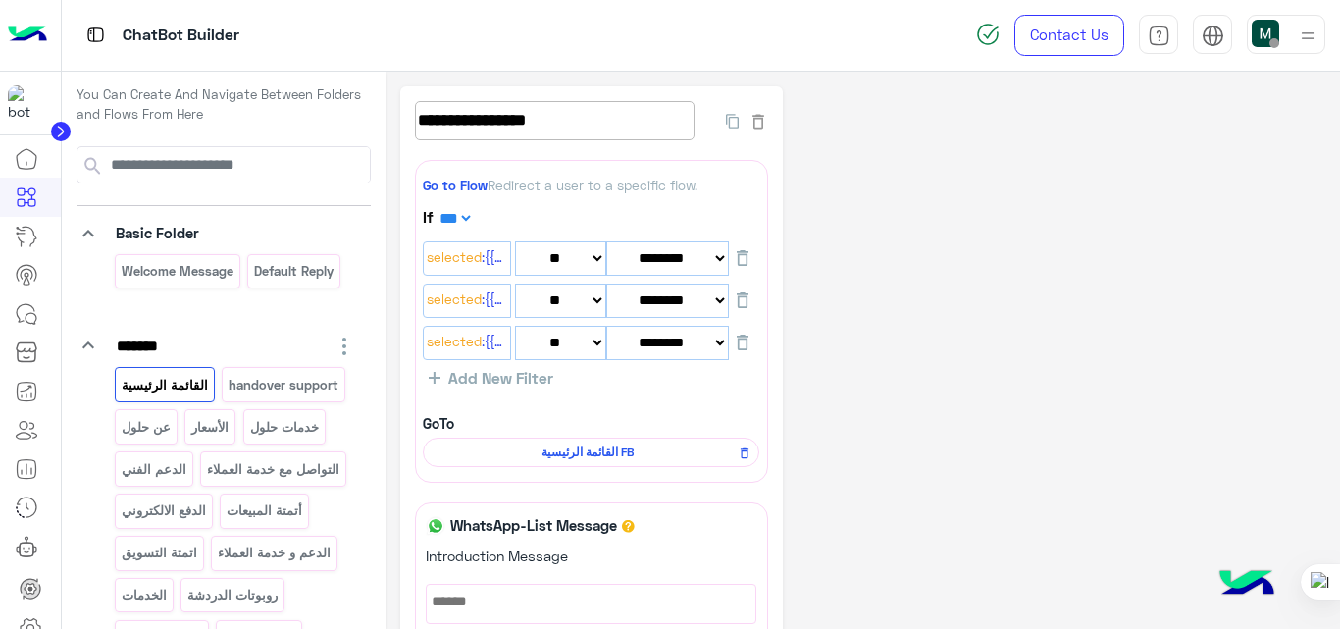
scroll to position [922, 0]
